Goal: Task Accomplishment & Management: Manage account settings

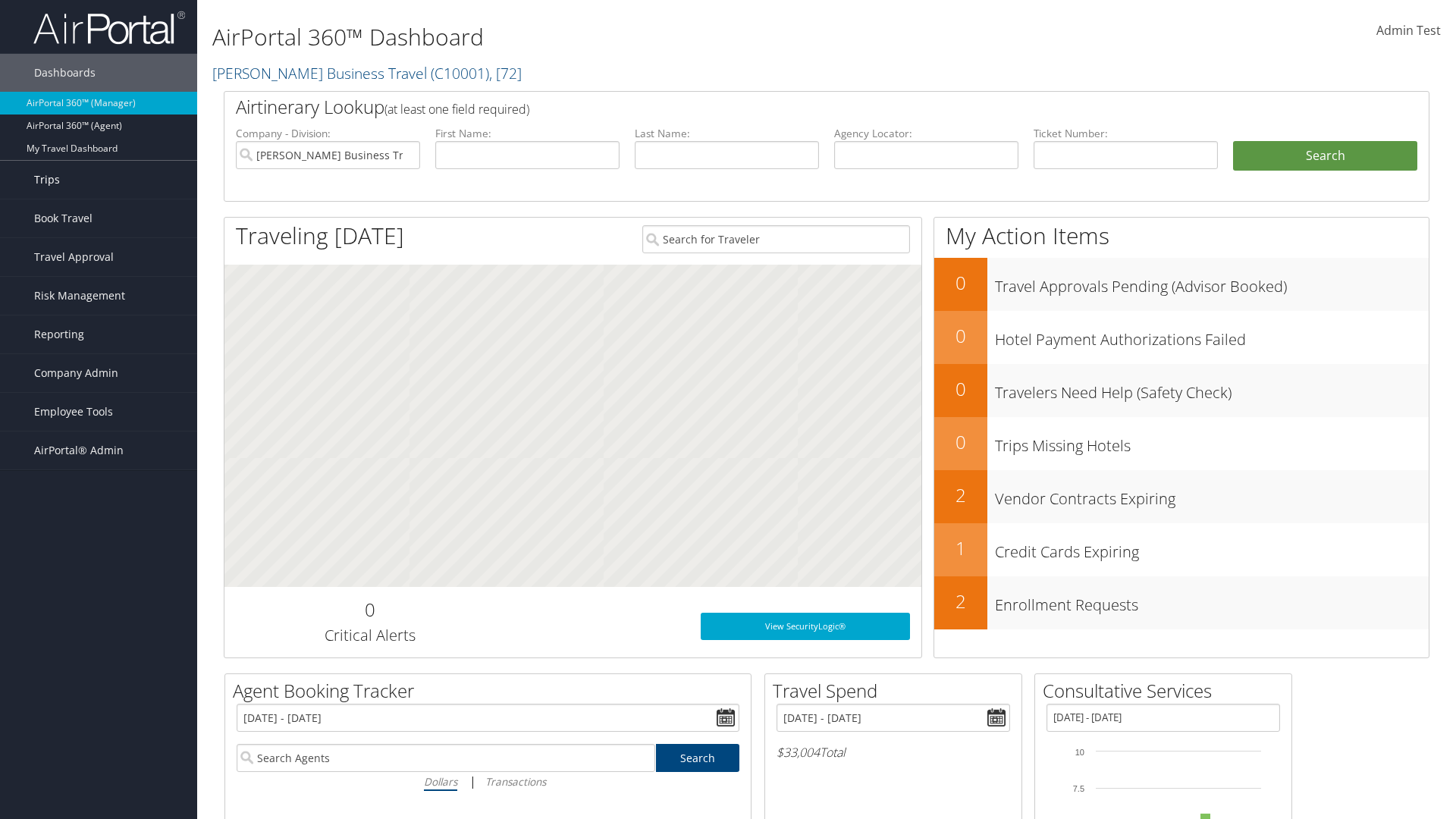
click at [99, 180] on link "Trips" at bounding box center [98, 180] width 197 height 38
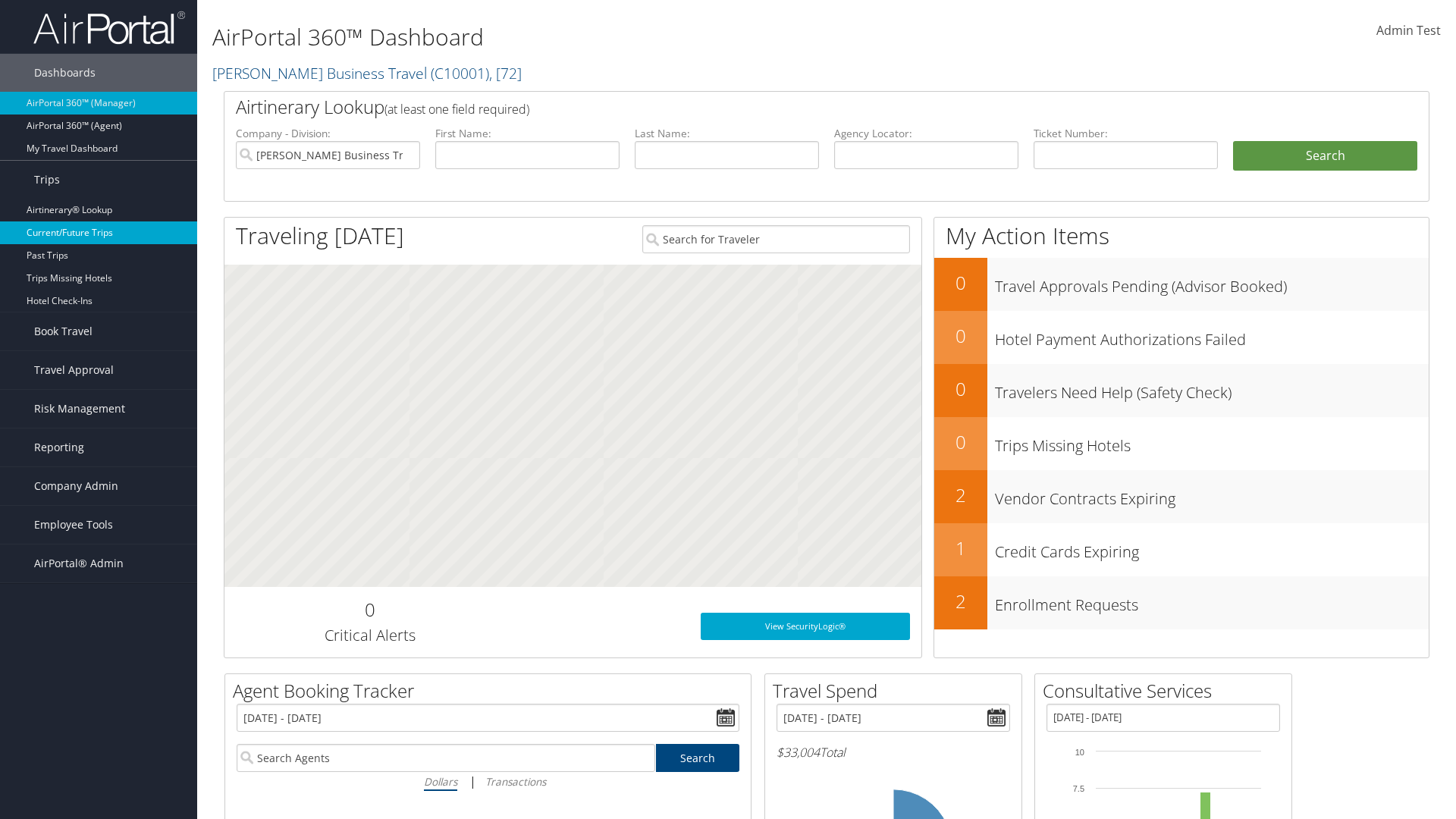
click at [99, 233] on link "Current/Future Trips" at bounding box center [98, 232] width 197 height 22
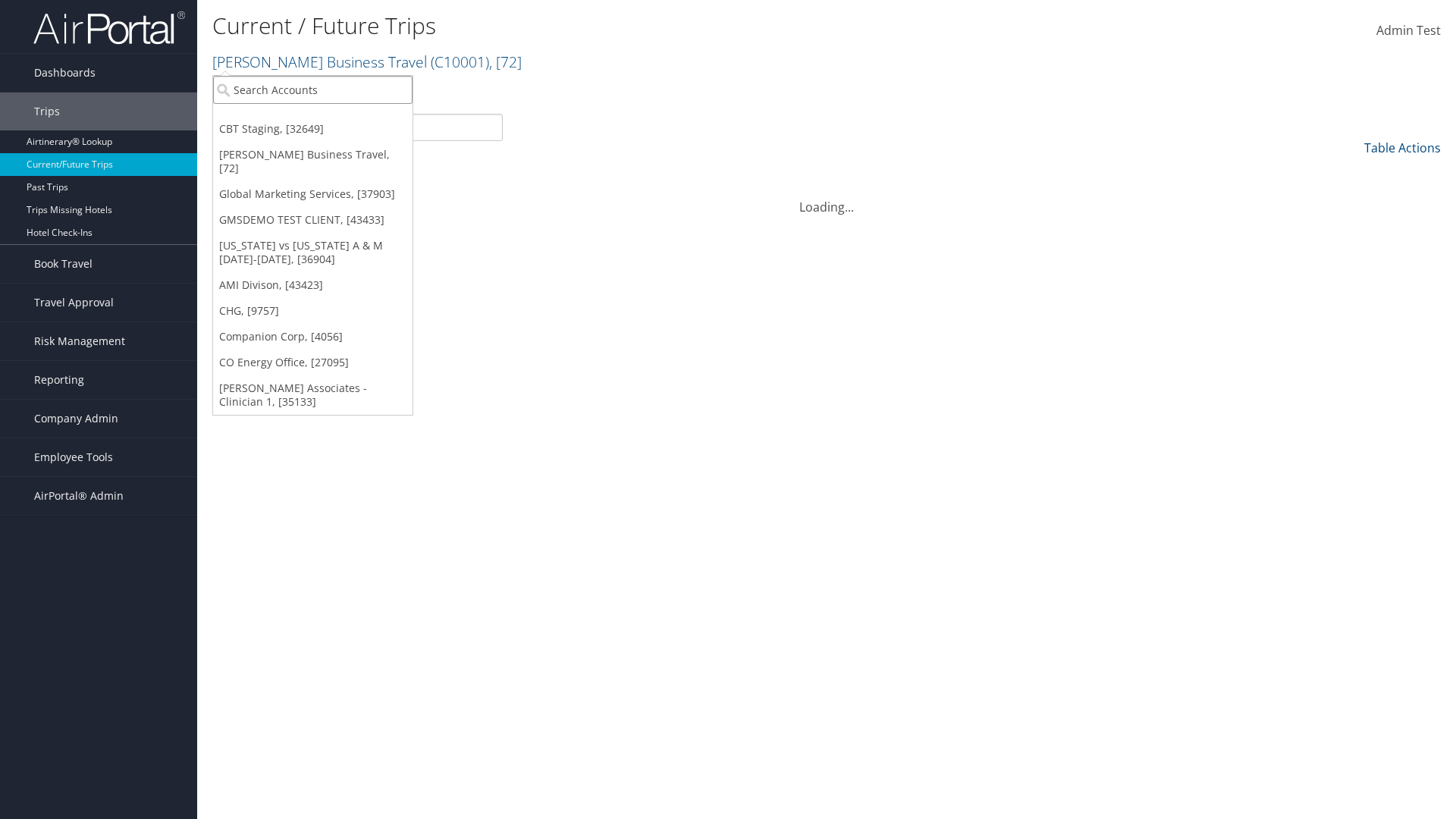
click at [313, 90] on input "search" at bounding box center [313, 89] width 200 height 28
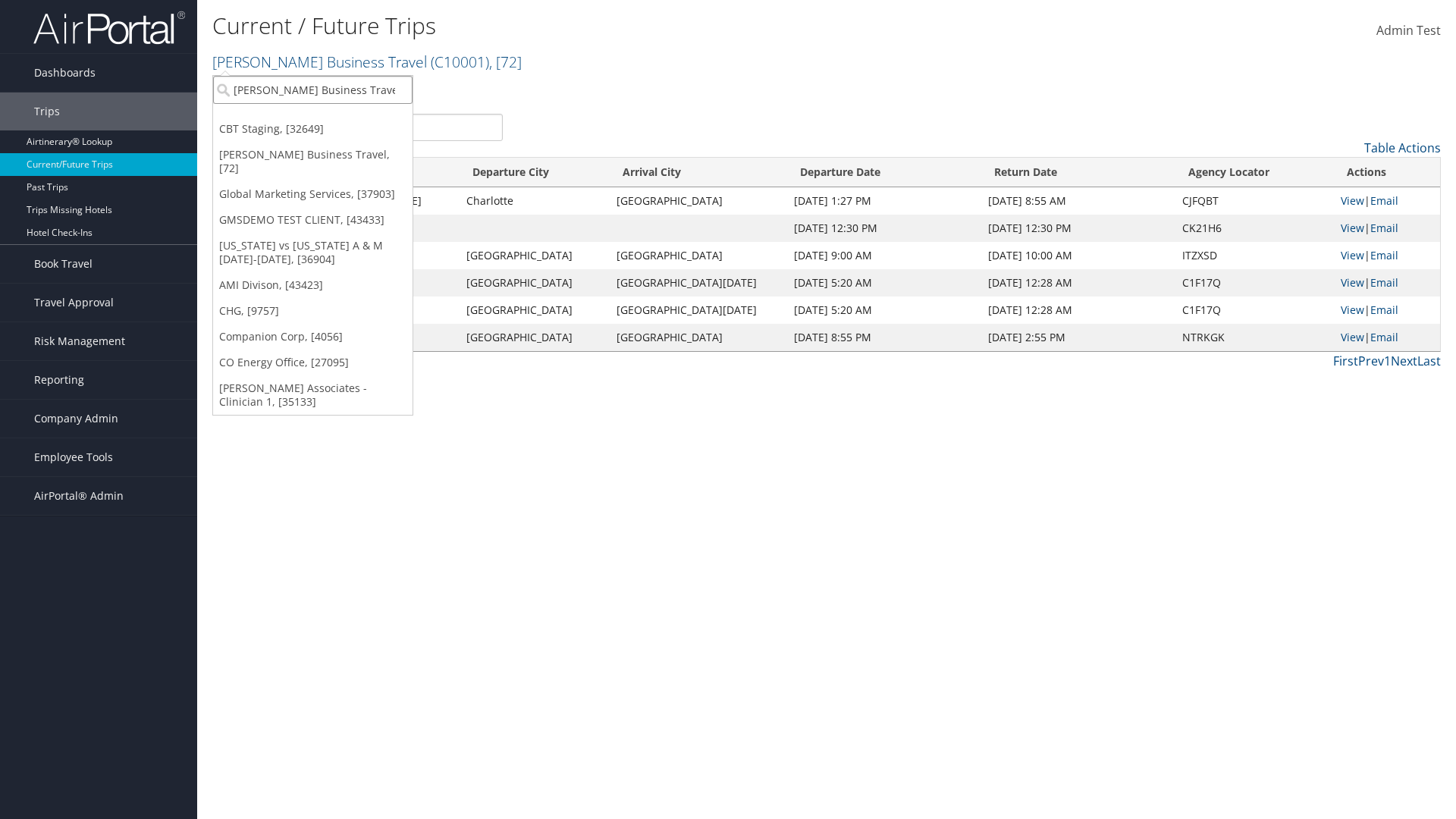
type input "[PERSON_NAME] Business Travel"
click at [333, 118] on div "Christopherson Business Travel (C10001), [72]" at bounding box center [334, 117] width 259 height 13
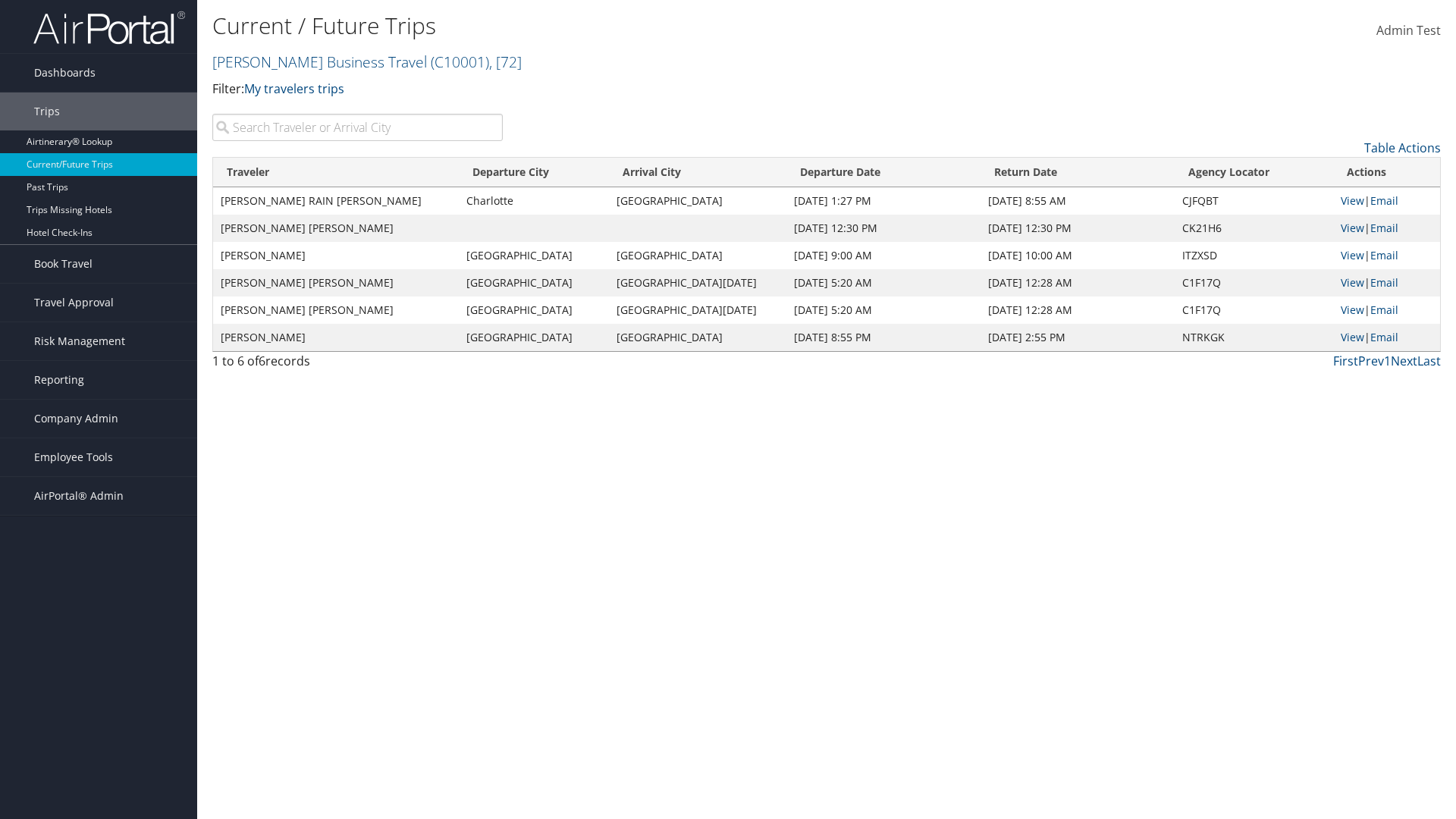
click at [357, 128] on input "search" at bounding box center [357, 128] width 290 height 27
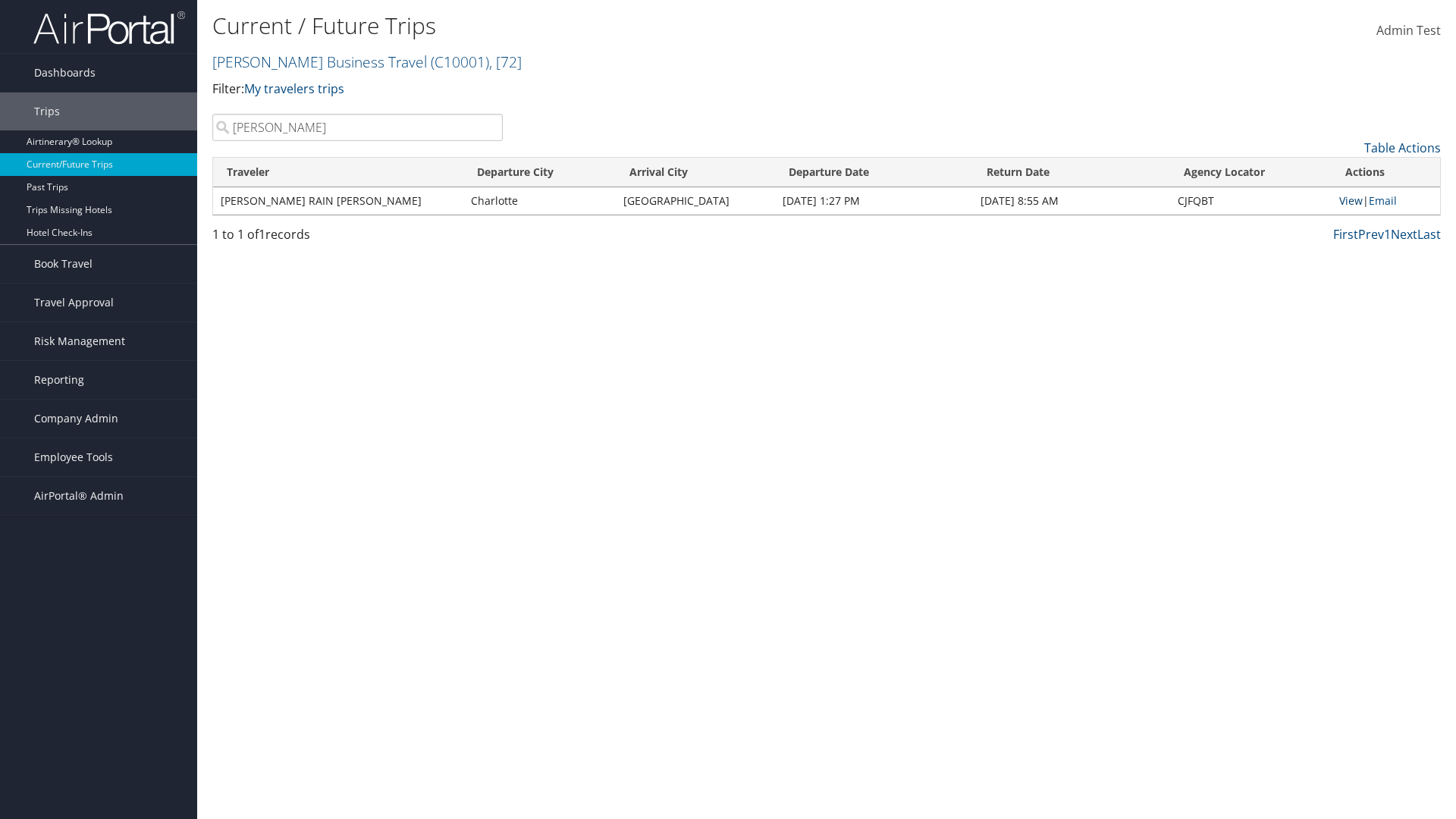
type input "[PERSON_NAME]"
click at [1348, 200] on link "View" at bounding box center [1351, 200] width 23 height 14
click at [99, 419] on span "Company Admin" at bounding box center [76, 419] width 84 height 38
click at [99, 734] on link "Airtinerary® Settings" at bounding box center [98, 744] width 197 height 22
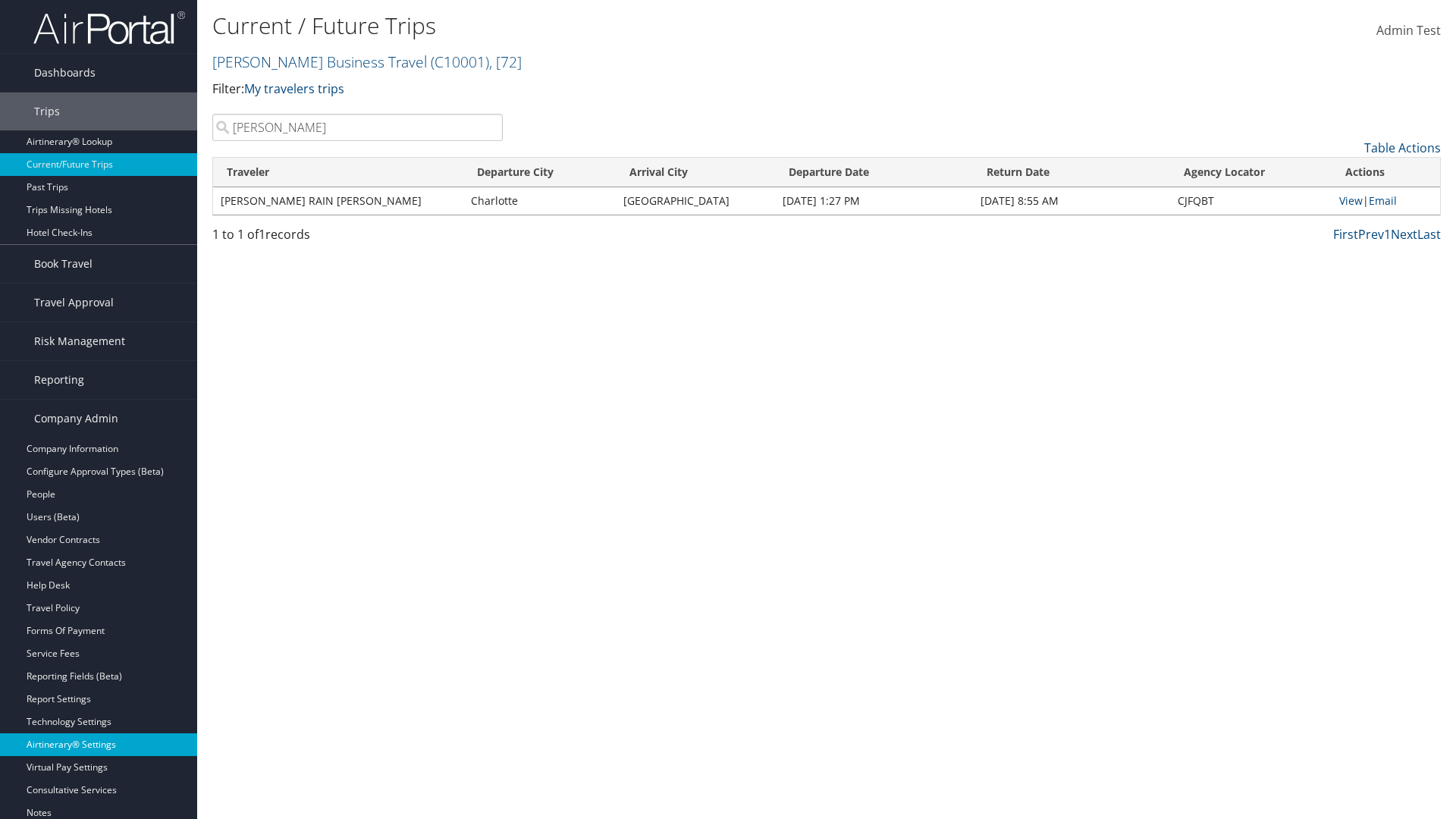
scroll to position [129, 0]
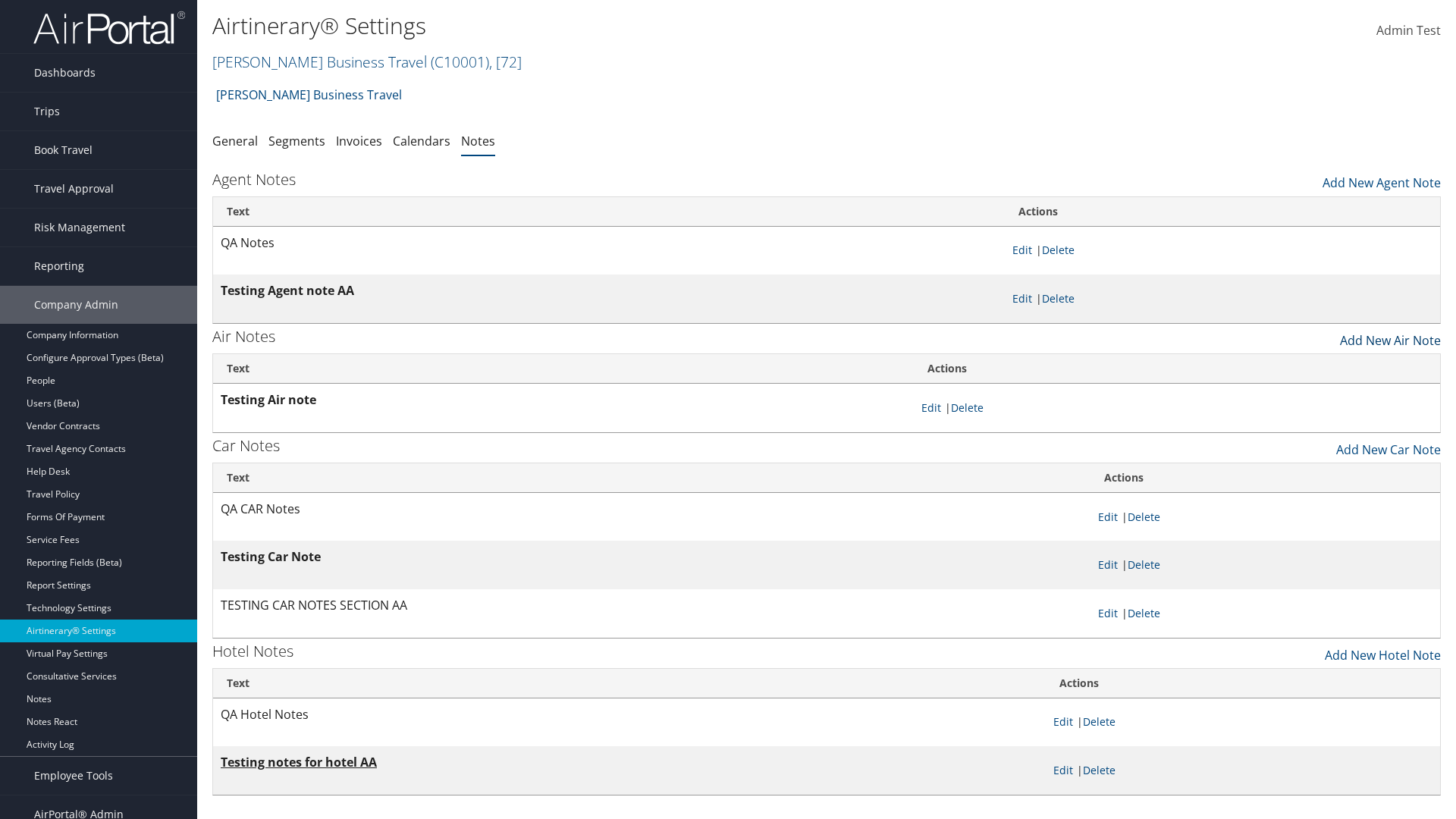
click at [1389, 336] on link "Add New Air Note" at bounding box center [1390, 336] width 101 height 26
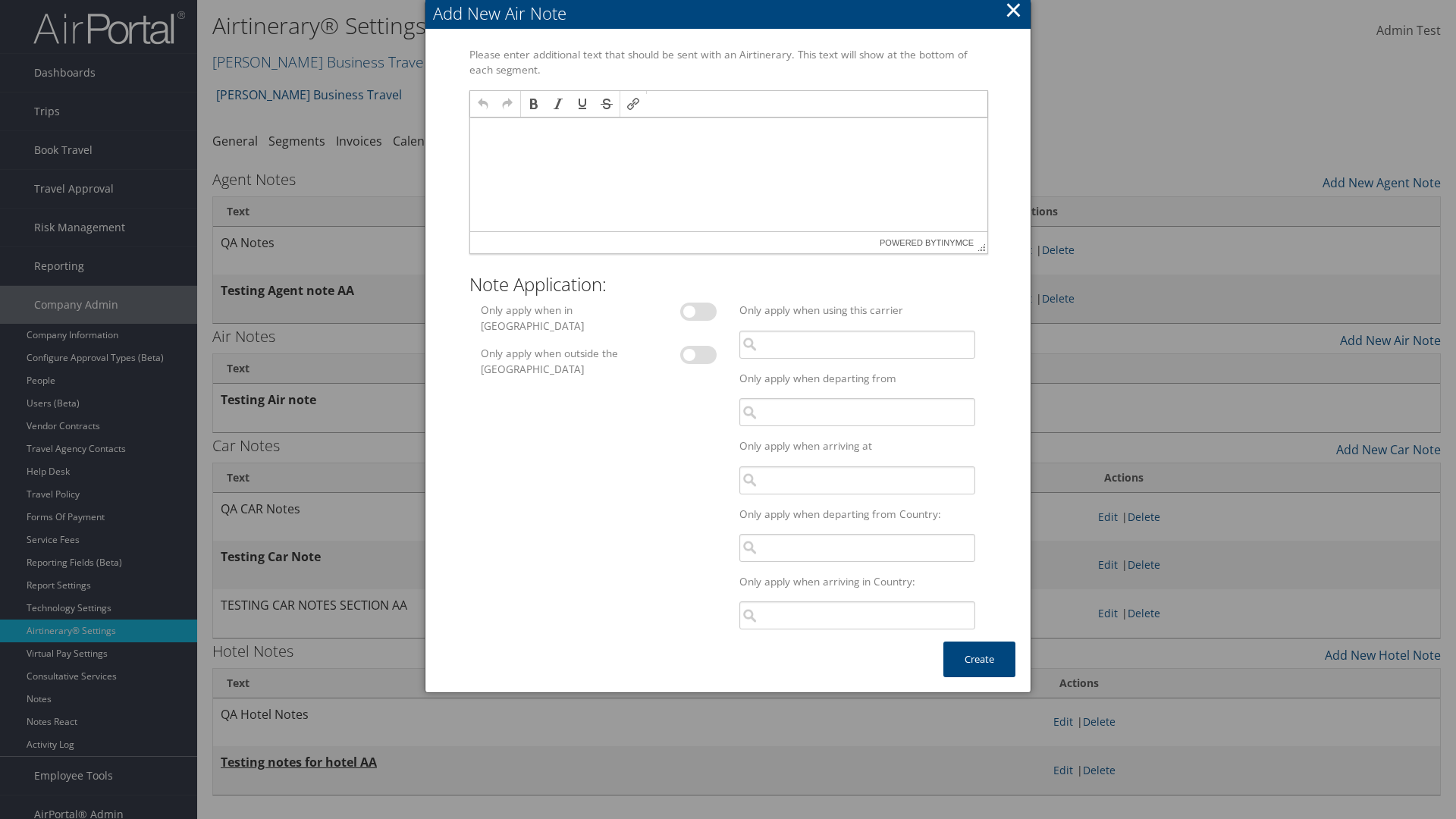
click at [727, 131] on p at bounding box center [728, 131] width 505 height 12
click at [979, 659] on button "Create" at bounding box center [979, 660] width 72 height 36
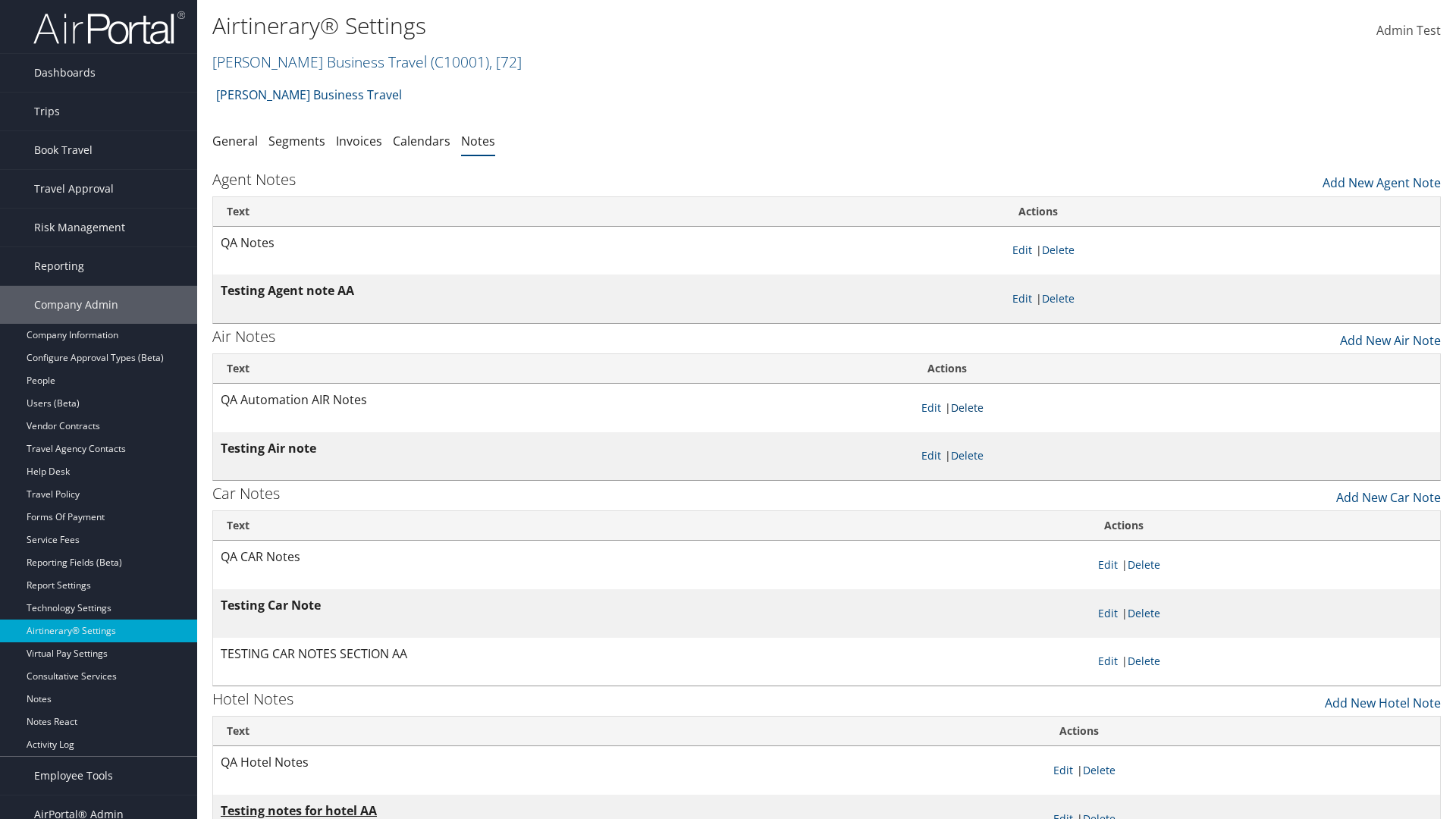
click at [970, 407] on link "Delete" at bounding box center [967, 407] width 32 height 14
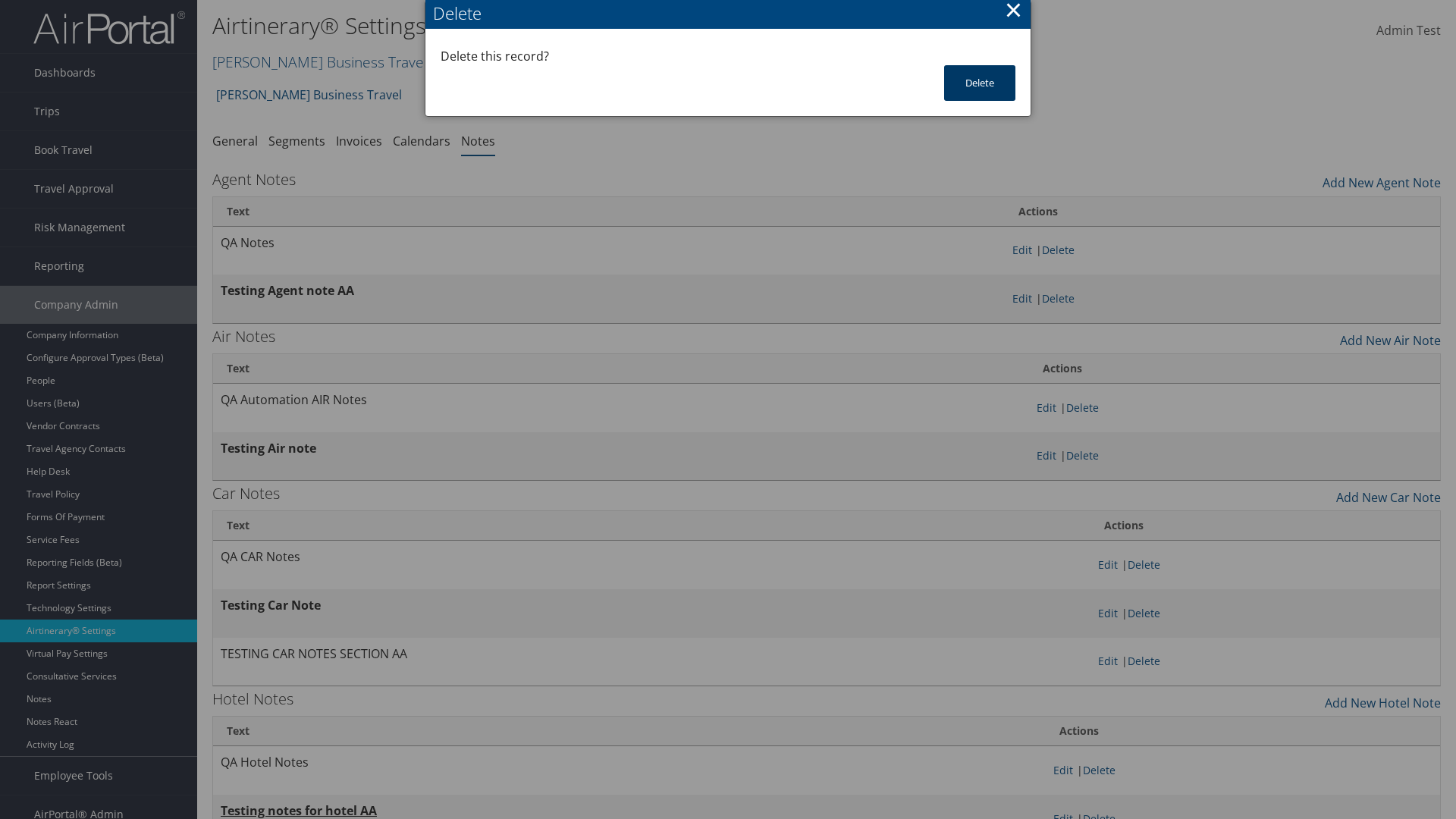
click at [980, 83] on button "Delete" at bounding box center [979, 84] width 71 height 36
